Goal: Information Seeking & Learning: Learn about a topic

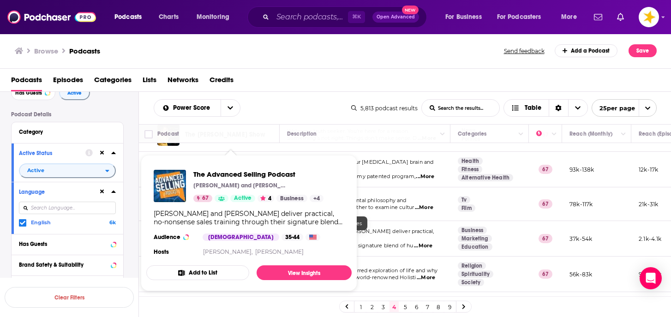
scroll to position [725, 0]
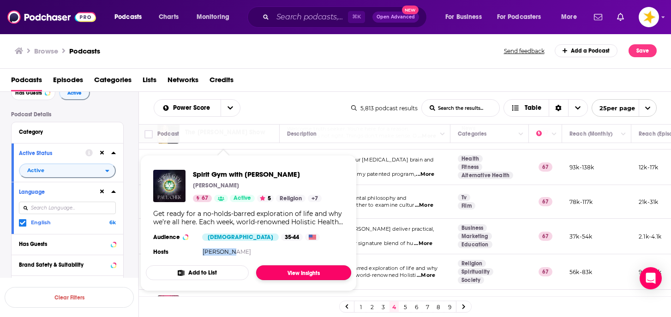
click at [292, 272] on link "View Insights" at bounding box center [303, 272] width 95 height 15
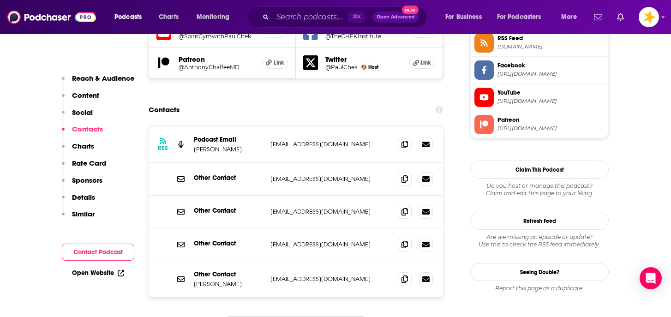
scroll to position [866, 0]
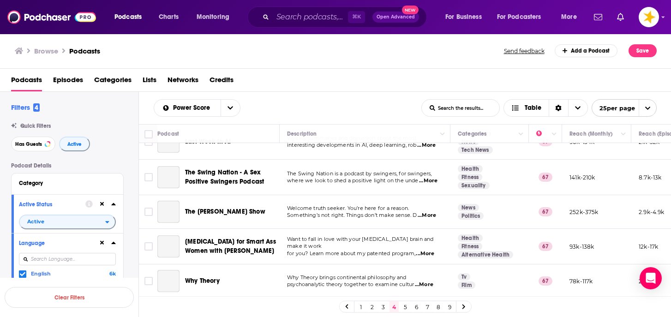
scroll to position [729, 0]
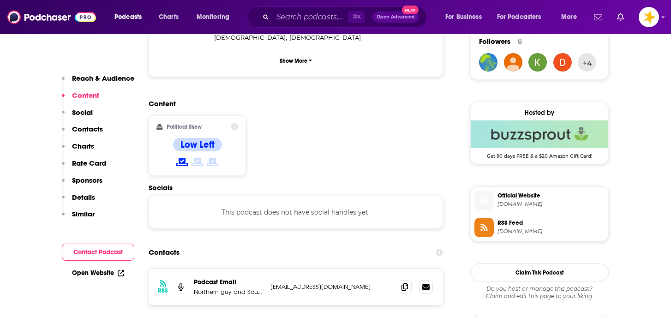
scroll to position [682, 0]
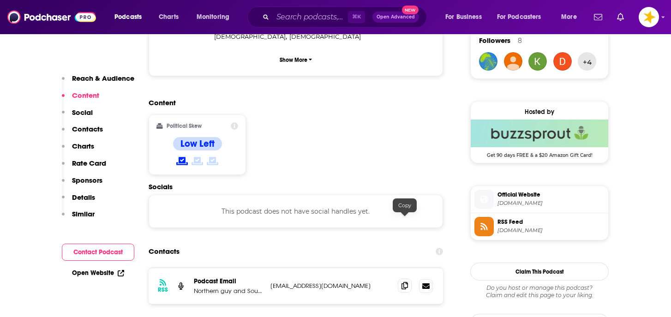
click at [403, 282] on icon at bounding box center [404, 285] width 6 height 7
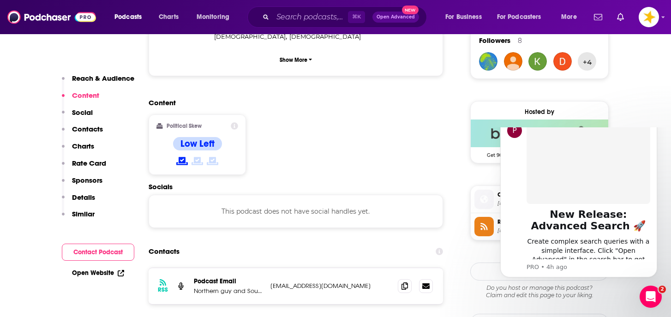
scroll to position [0, 0]
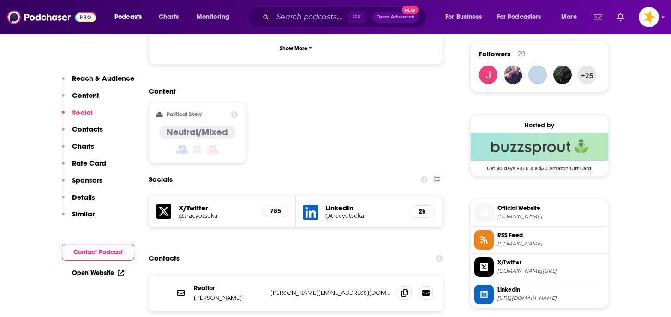
scroll to position [678, 0]
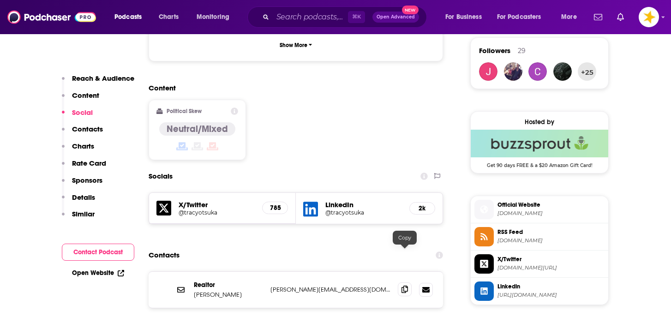
click at [407, 285] on icon at bounding box center [404, 288] width 6 height 7
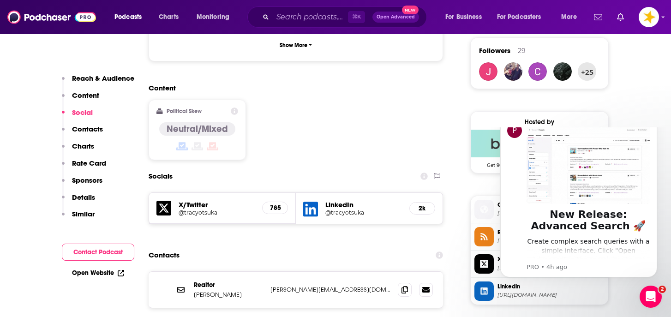
scroll to position [0, 0]
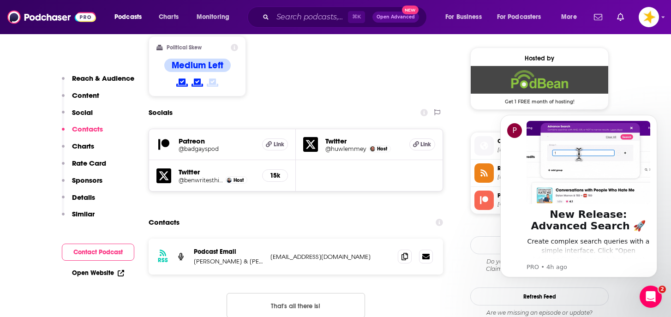
scroll to position [742, 0]
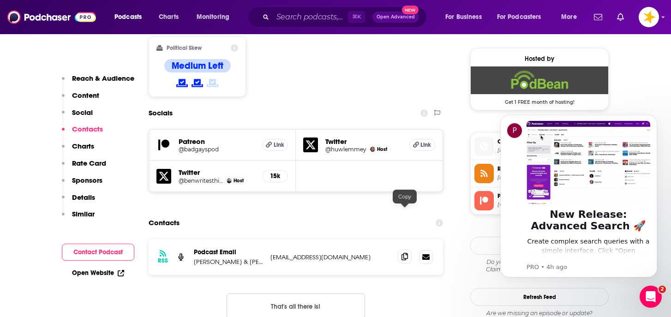
click at [404, 253] on icon at bounding box center [404, 256] width 6 height 7
